Goal: Navigation & Orientation: Find specific page/section

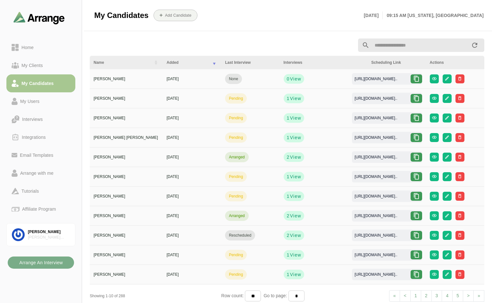
scroll to position [2, 0]
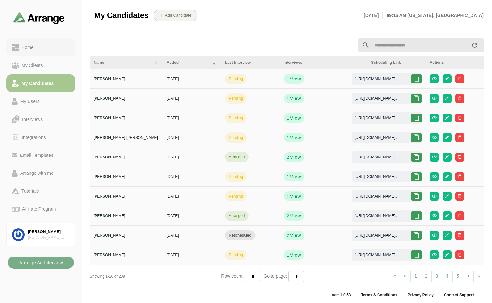
click at [33, 46] on div "Home" at bounding box center [27, 48] width 17 height 8
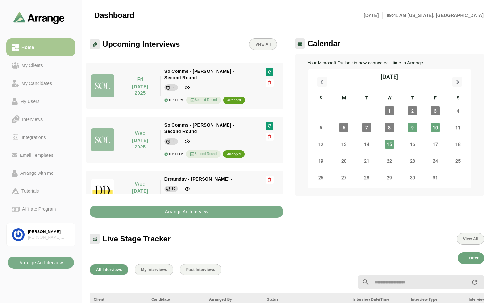
scroll to position [120, 0]
